Goal: Obtain resource: Download file/media

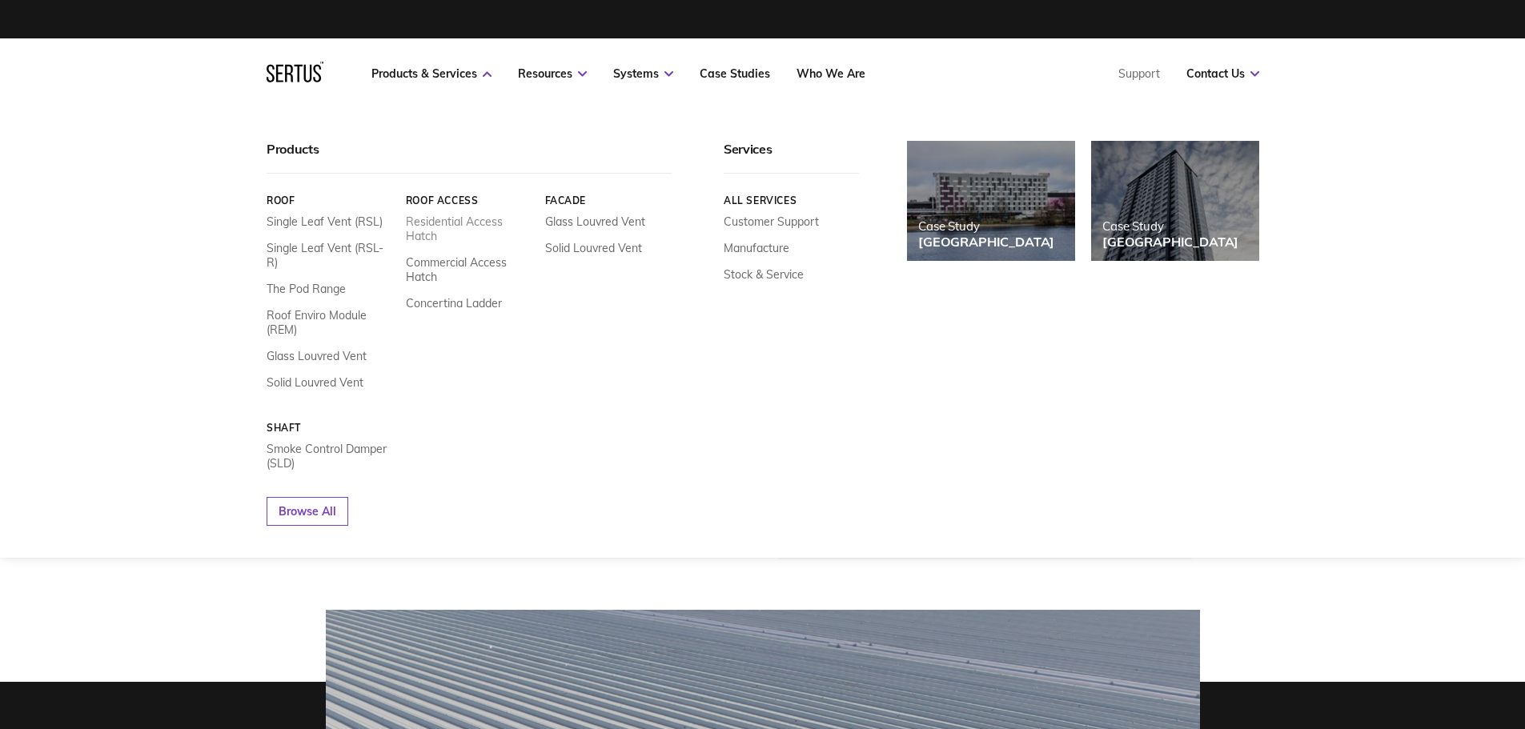
click at [456, 219] on link "Residential Access Hatch" at bounding box center [468, 229] width 127 height 29
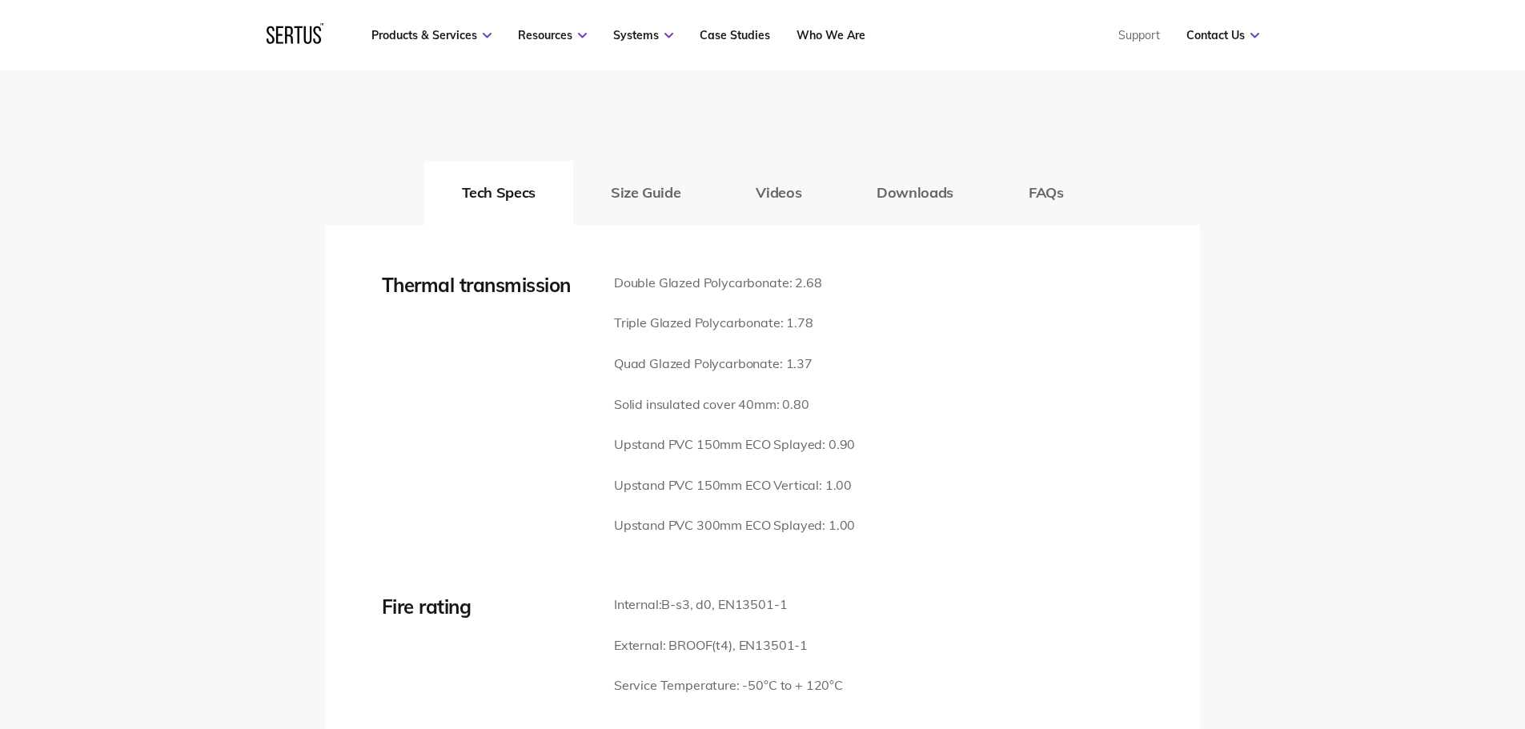
scroll to position [2162, 0]
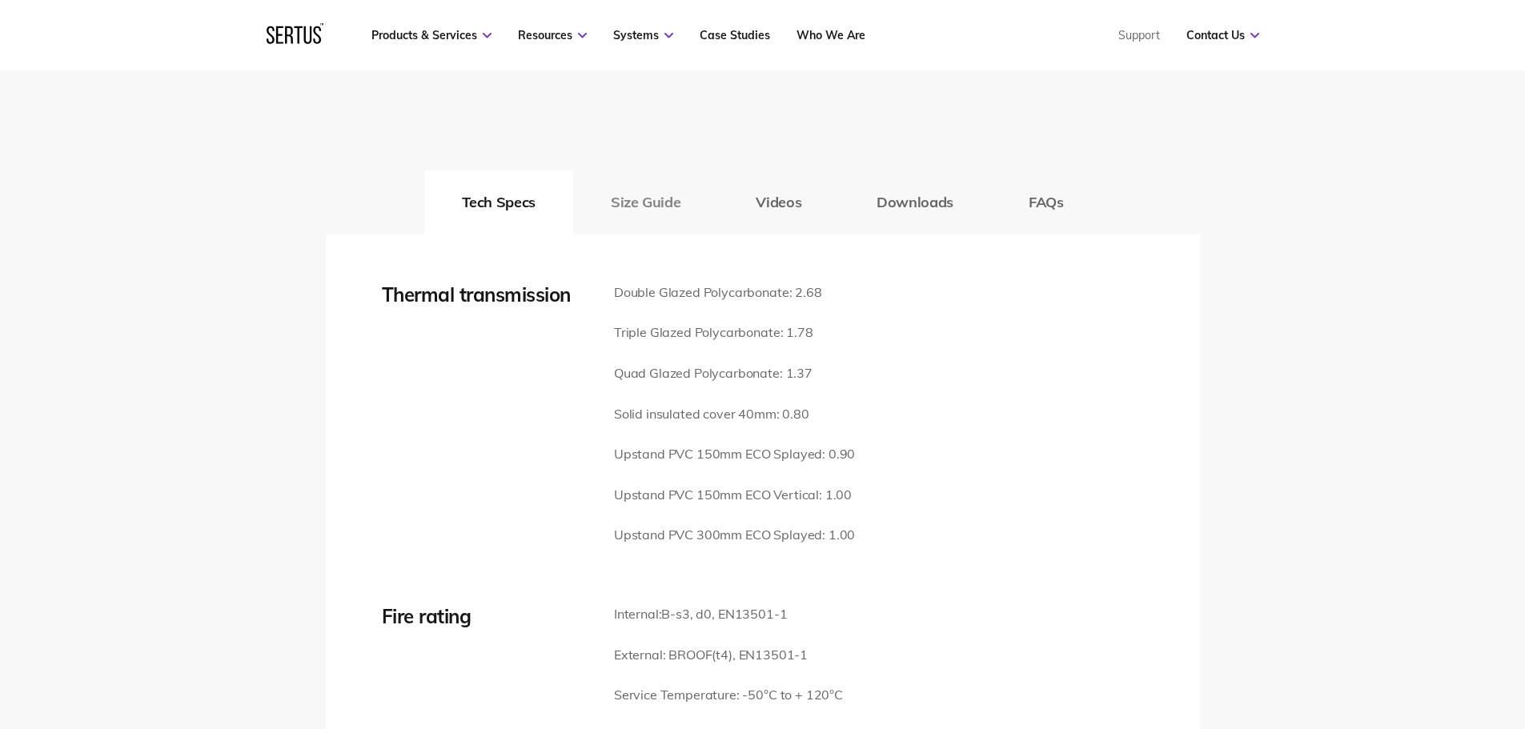
click at [660, 175] on button "Size Guide" at bounding box center [645, 203] width 145 height 64
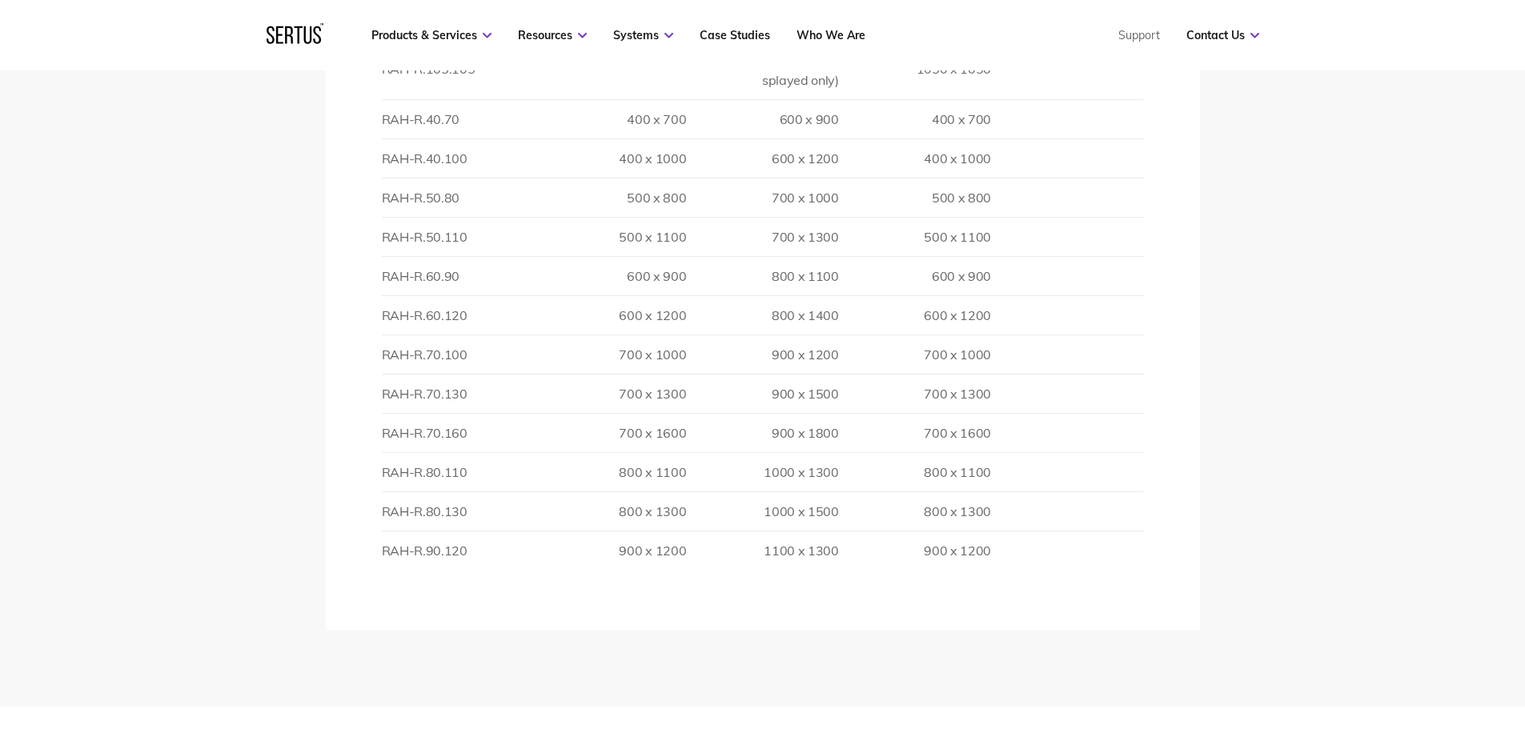
scroll to position [2963, 0]
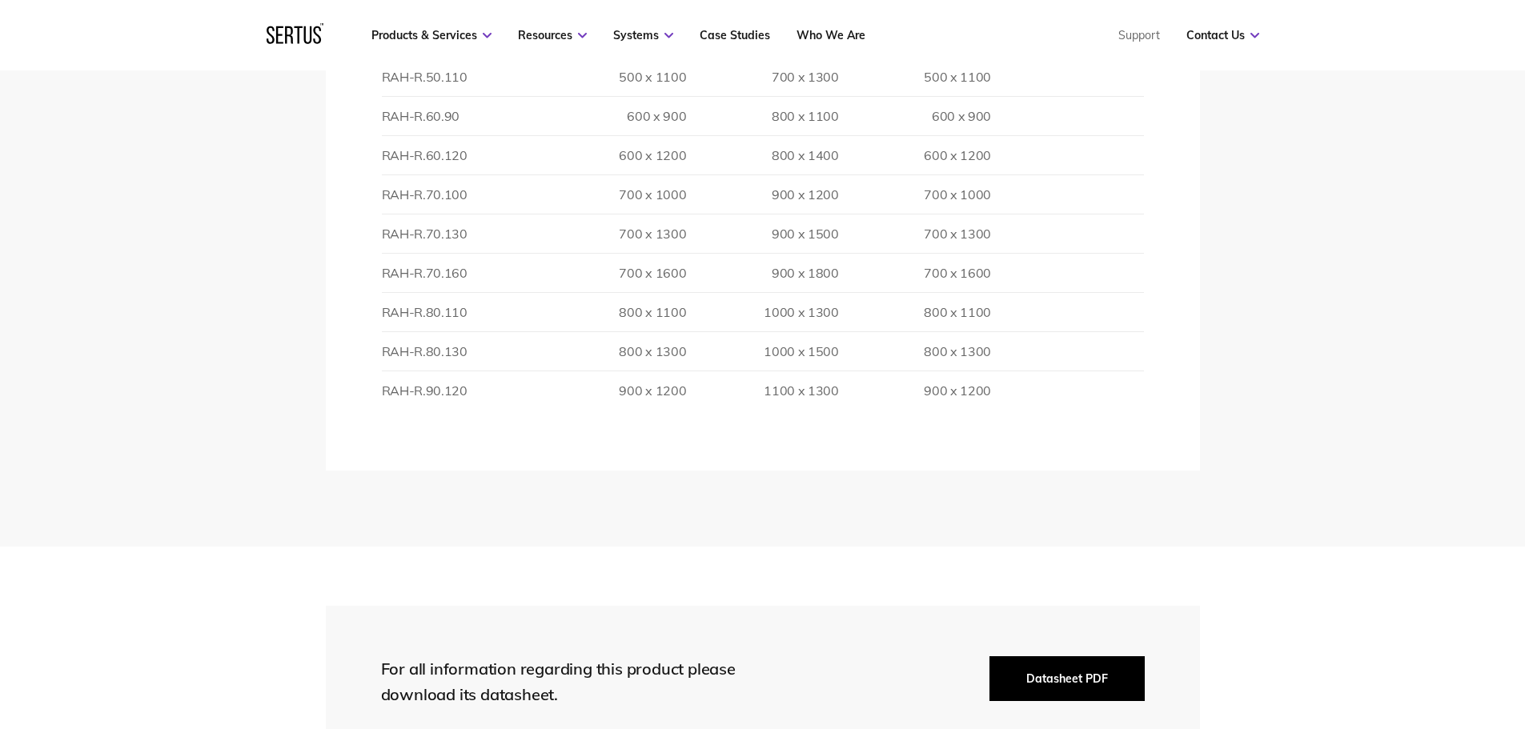
click at [1052, 657] on button "Datasheet PDF" at bounding box center [1067, 679] width 155 height 45
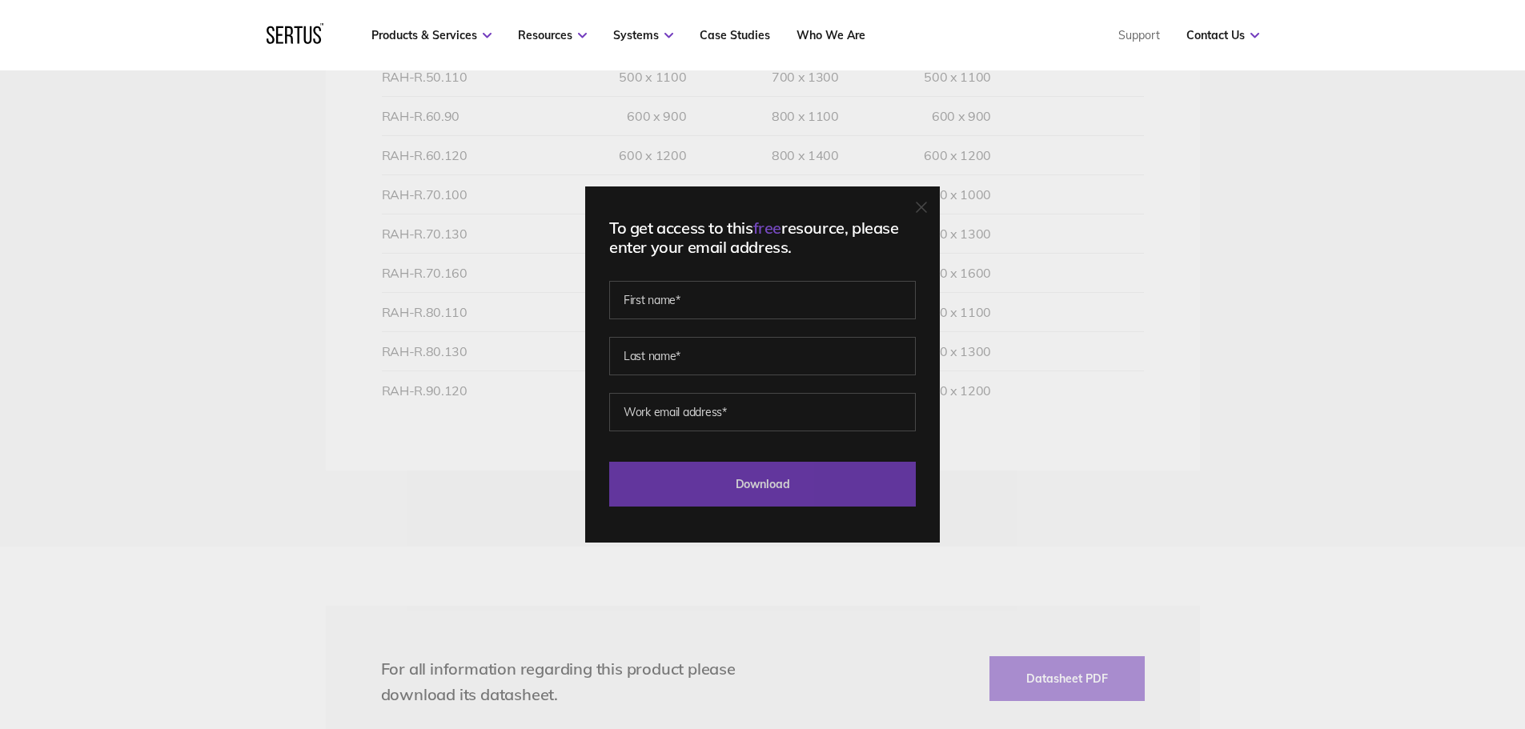
click at [819, 476] on input "Download" at bounding box center [762, 484] width 307 height 45
click at [732, 293] on input "text" at bounding box center [762, 300] width 307 height 38
type input "[PERSON_NAME]"
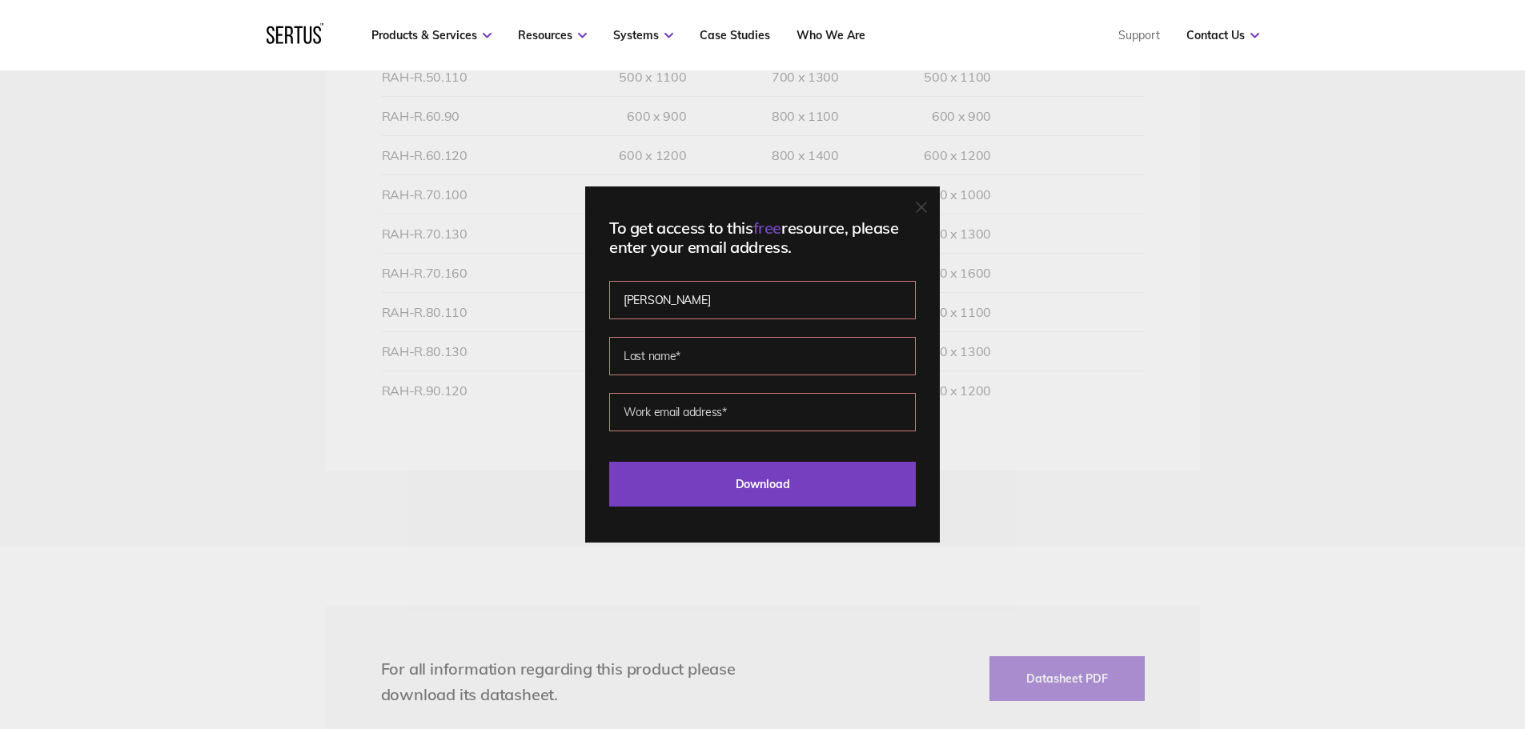
type input "[PERSON_NAME]"
type input "[EMAIL_ADDRESS][DOMAIN_NAME]"
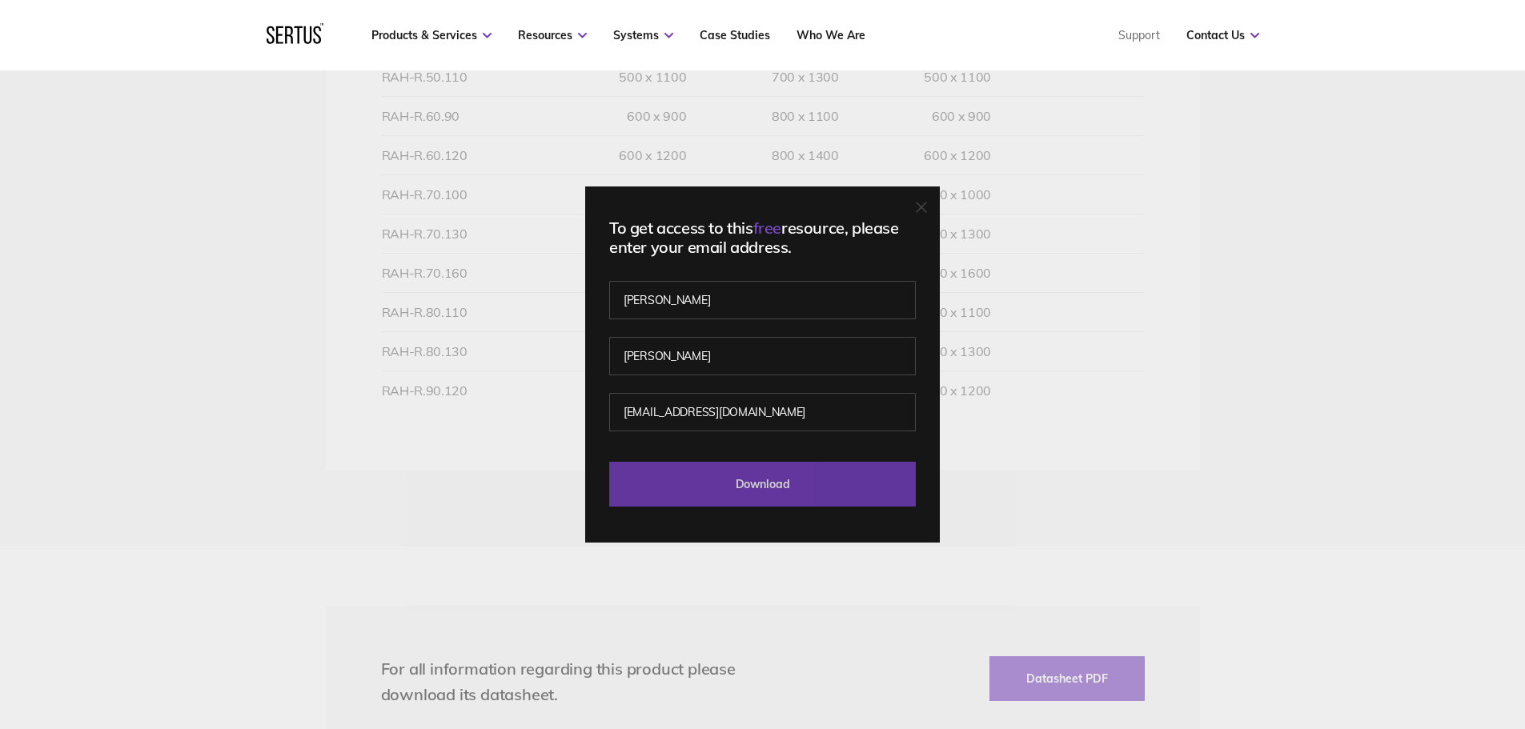
click at [790, 480] on input "Download" at bounding box center [762, 484] width 307 height 45
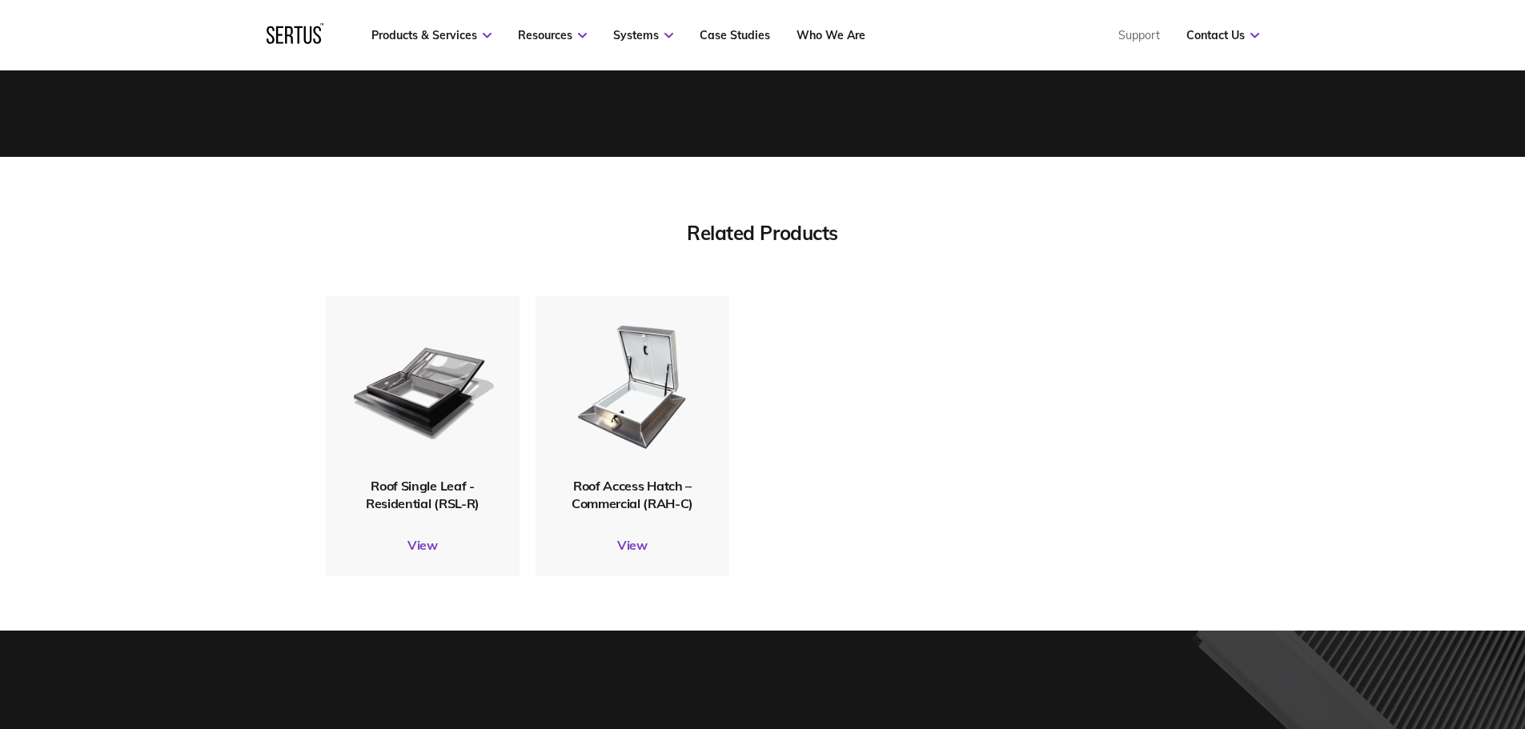
scroll to position [5124, 0]
